Goal: Browse casually

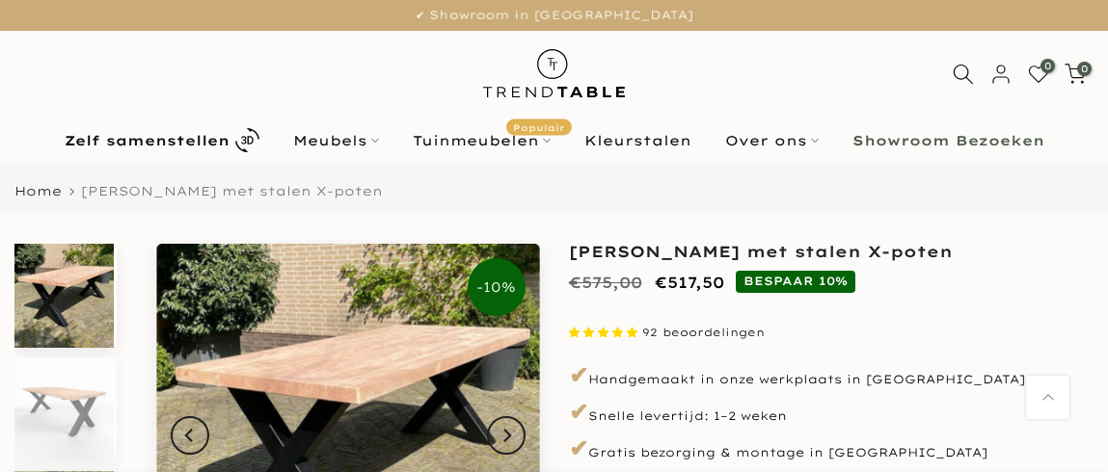
scroll to position [192, 0]
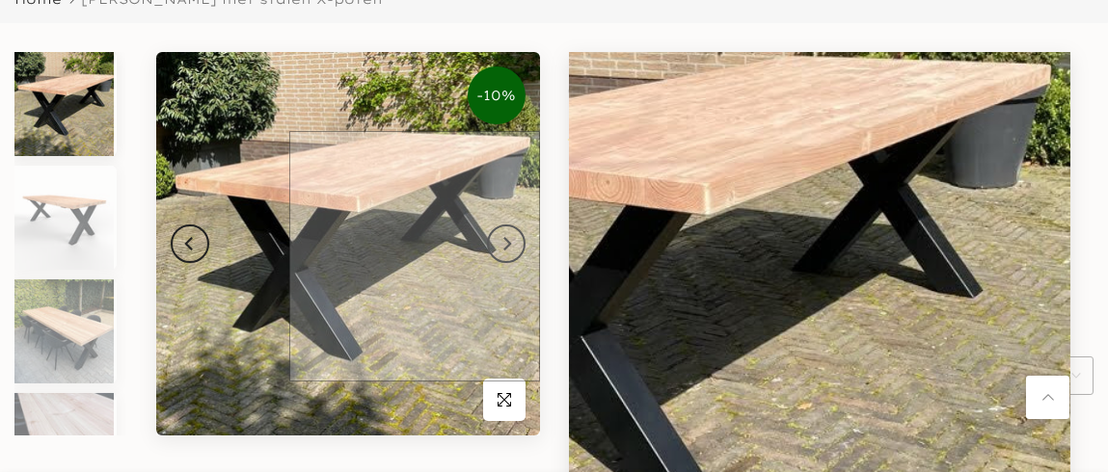
click at [485, 255] on img at bounding box center [348, 244] width 384 height 384
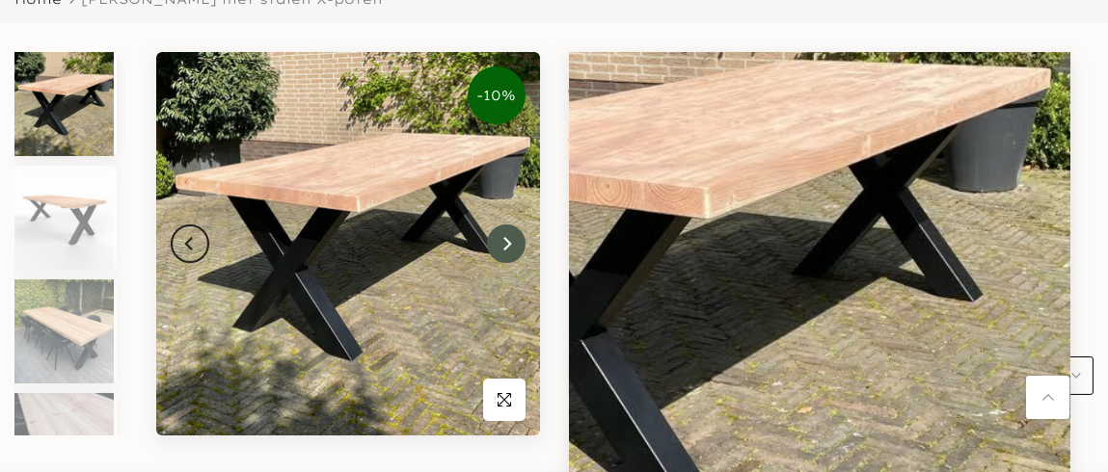
click at [499, 252] on button "Next" at bounding box center [506, 244] width 39 height 39
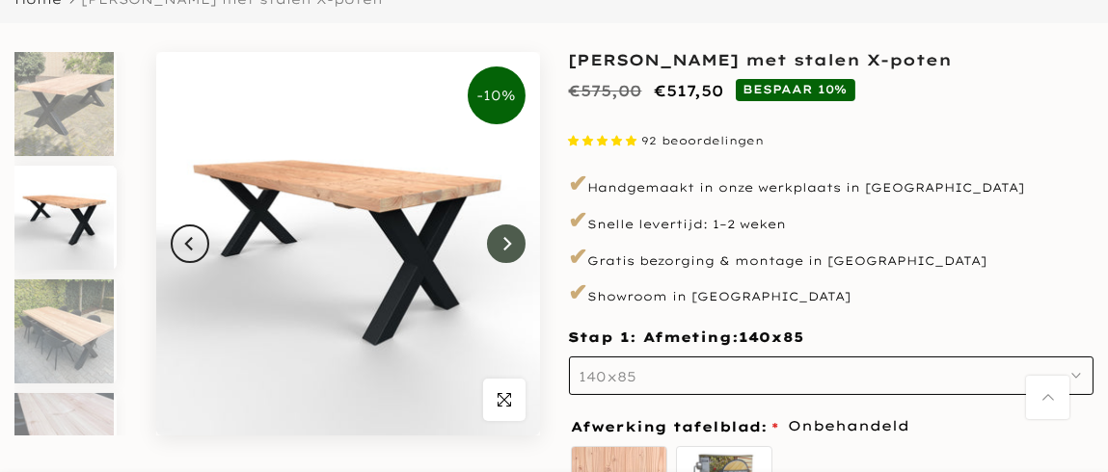
scroll to position [17, 0]
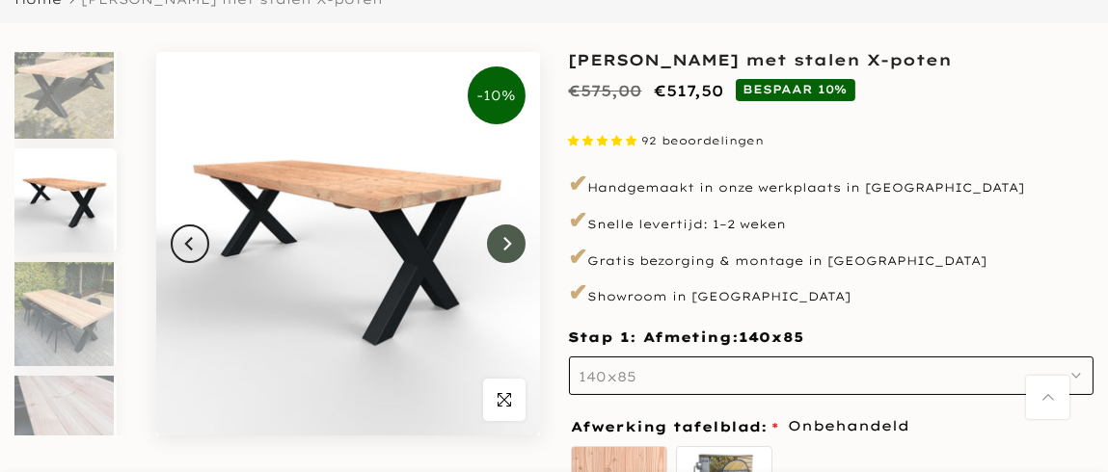
click at [499, 252] on button "Next" at bounding box center [506, 244] width 39 height 39
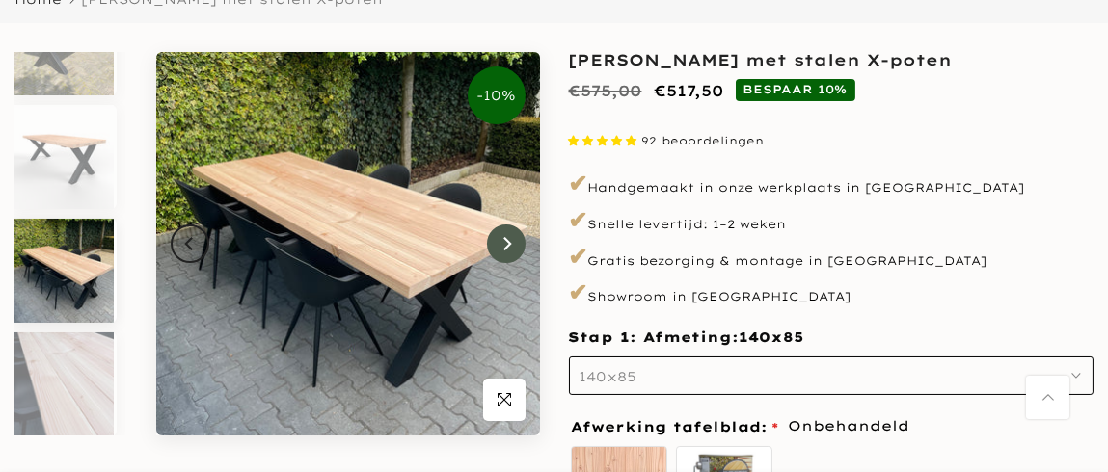
scroll to position [62, 0]
click at [499, 252] on button "Next" at bounding box center [506, 244] width 39 height 39
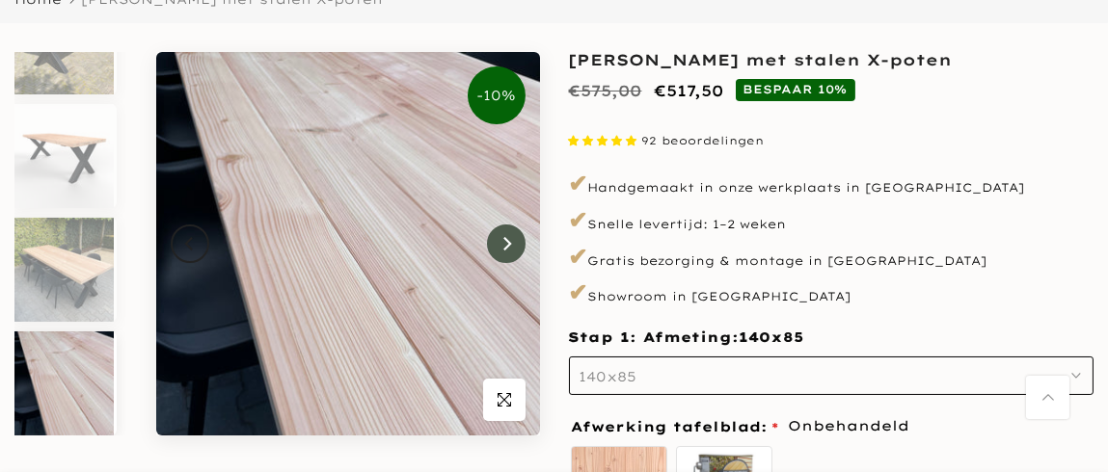
click at [499, 252] on button "Next" at bounding box center [506, 244] width 39 height 39
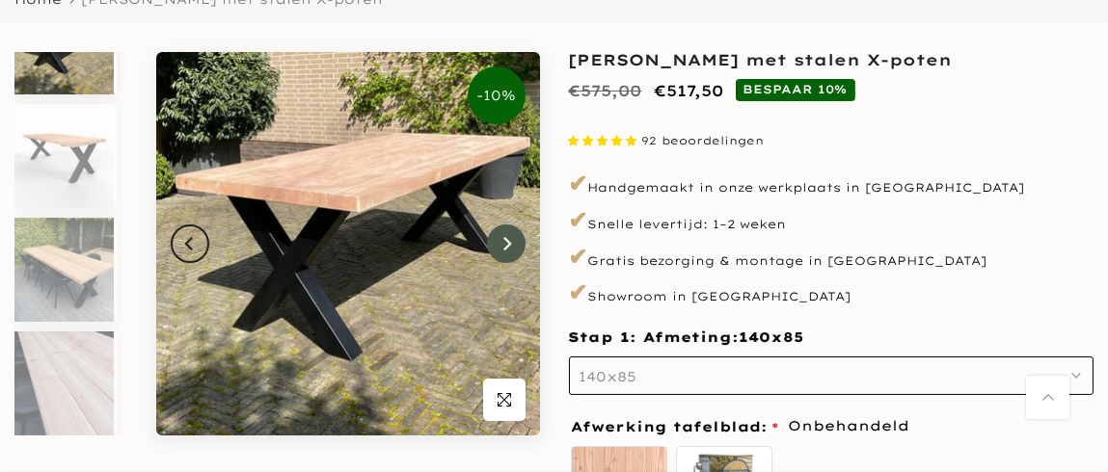
scroll to position [0, 0]
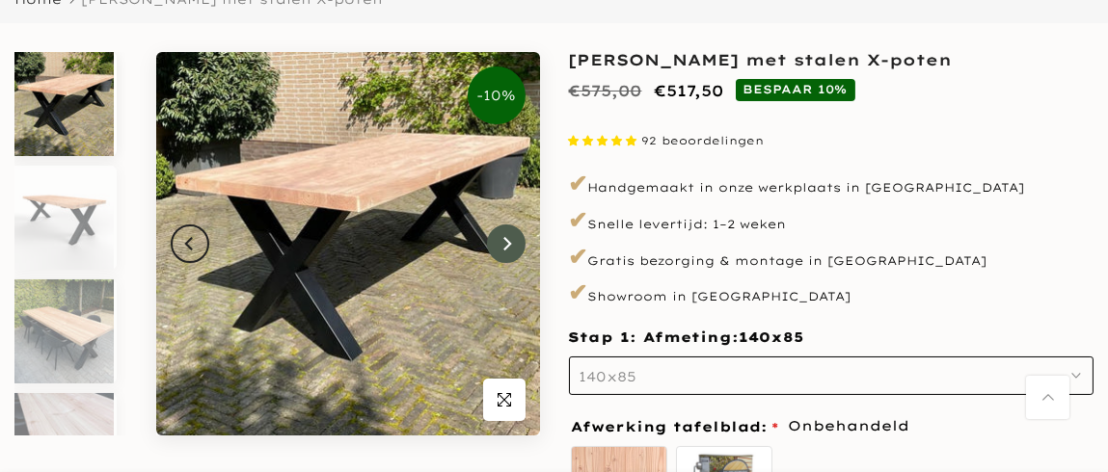
click at [499, 252] on button "Next" at bounding box center [506, 244] width 39 height 39
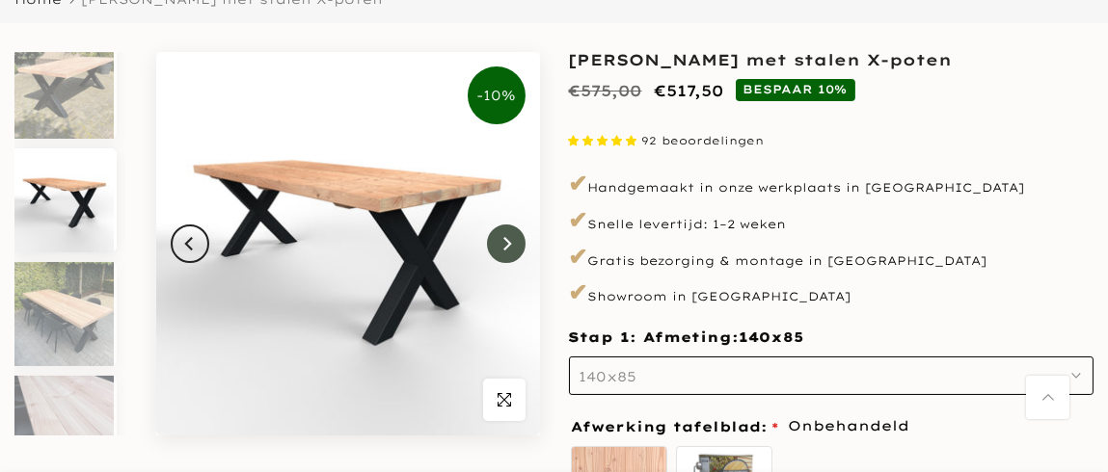
click at [499, 252] on button "Next" at bounding box center [506, 244] width 39 height 39
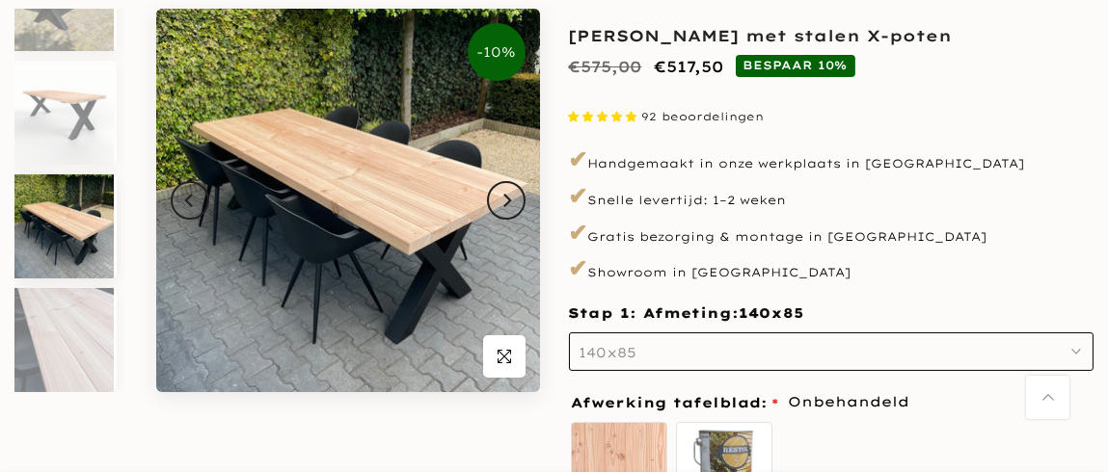
scroll to position [192, 0]
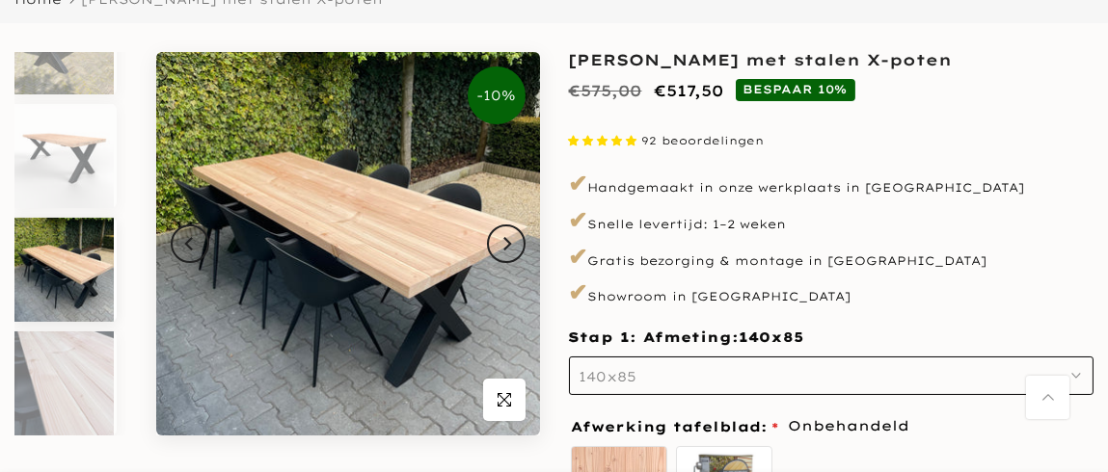
click at [62, 245] on img at bounding box center [63, 270] width 99 height 104
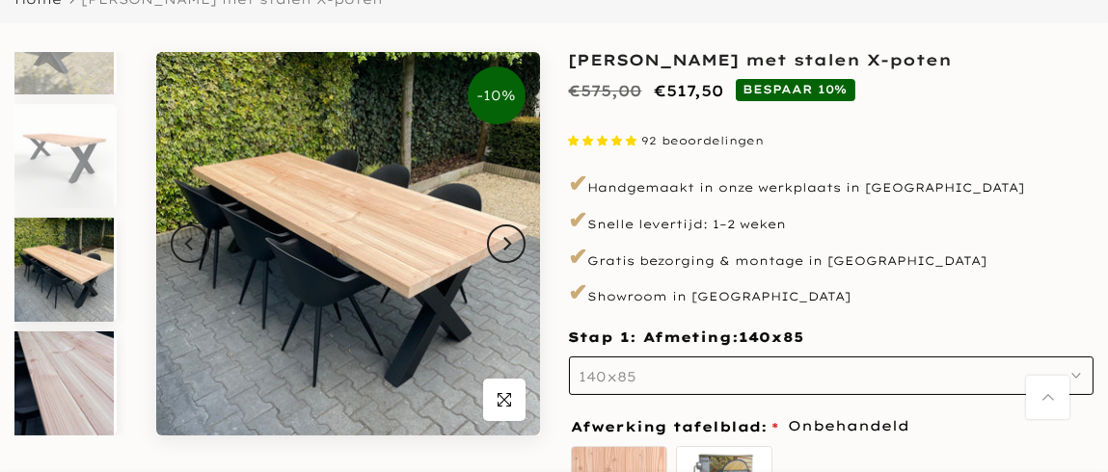
click at [95, 368] on img at bounding box center [63, 384] width 99 height 104
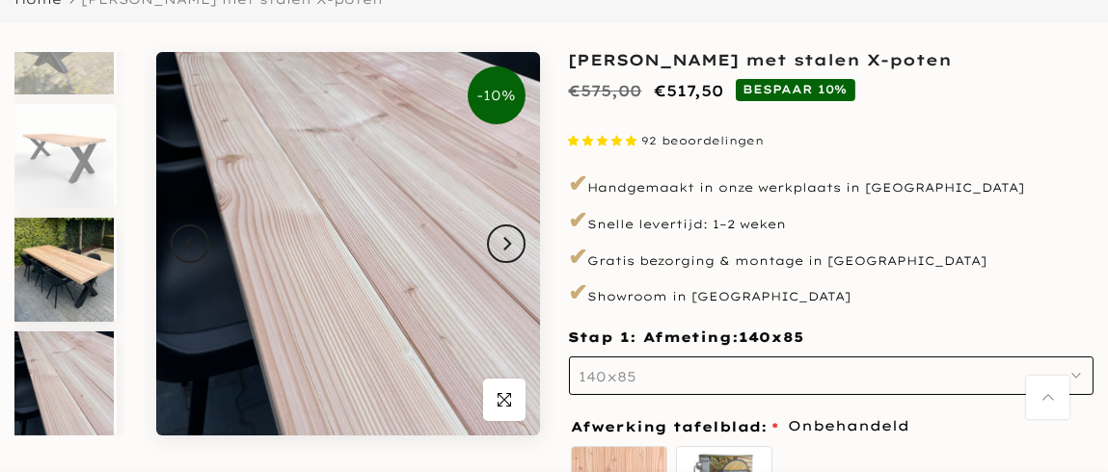
click at [78, 278] on img at bounding box center [63, 270] width 99 height 104
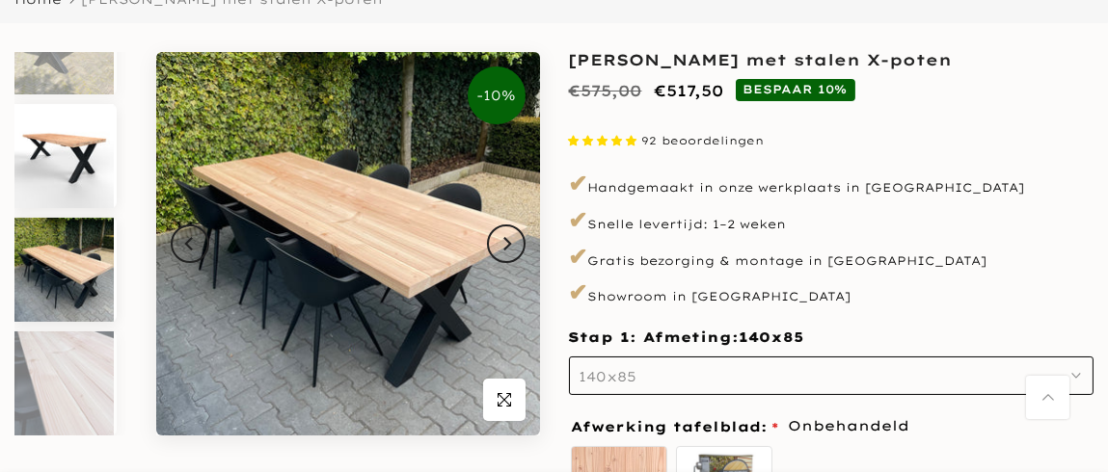
click at [71, 198] on img at bounding box center [63, 156] width 99 height 104
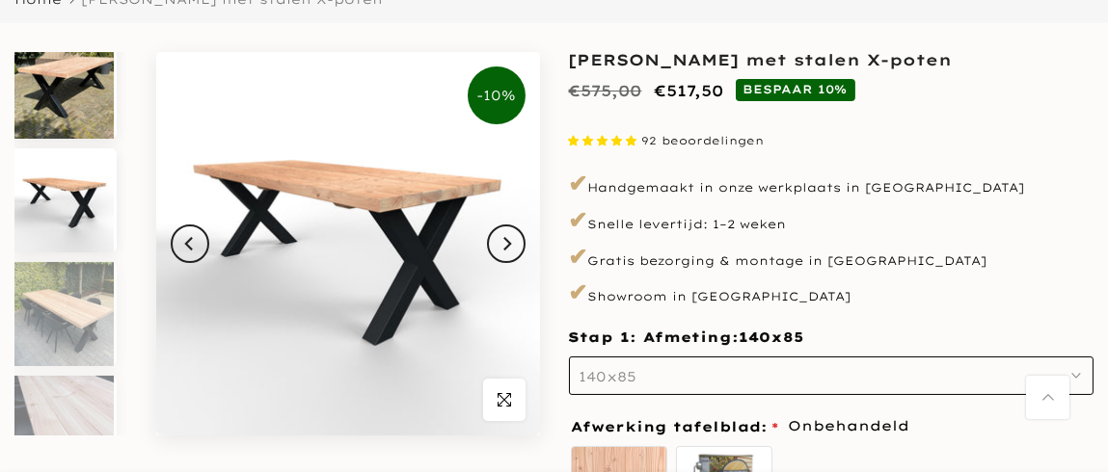
scroll to position [17, 0]
click at [90, 106] on img at bounding box center [63, 87] width 99 height 104
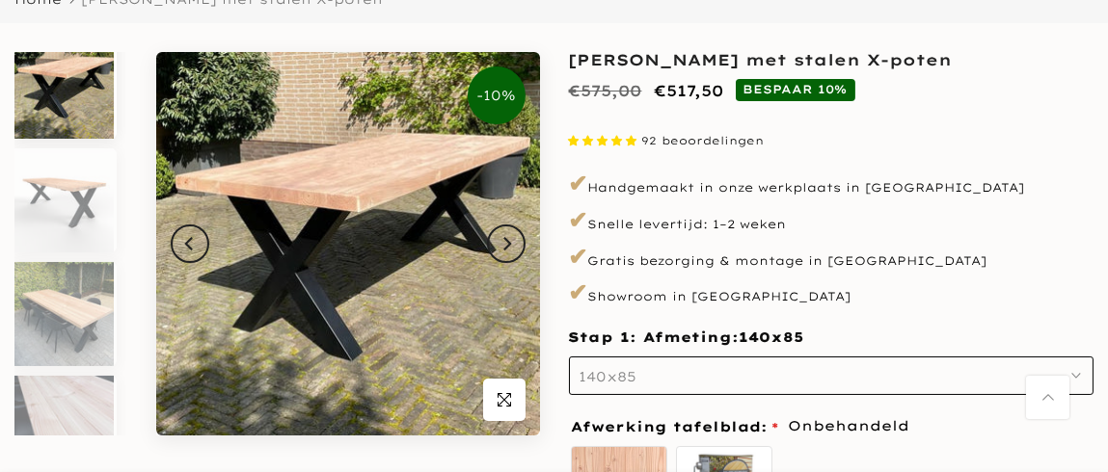
scroll to position [0, 0]
